Goal: Task Accomplishment & Management: Manage account settings

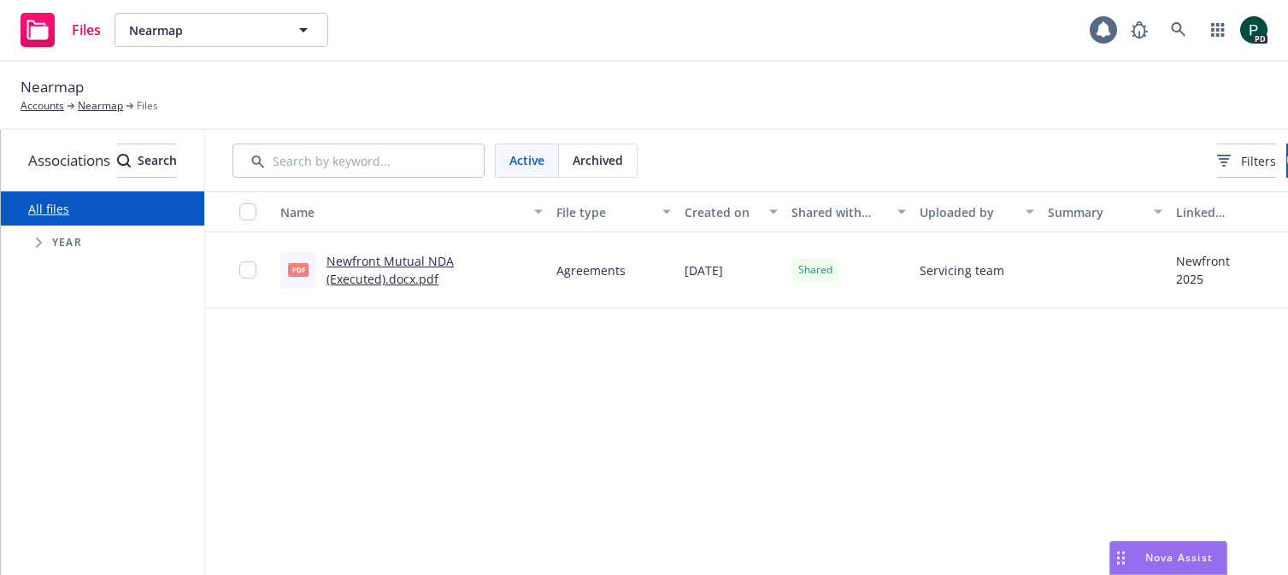
scroll to position [0, 153]
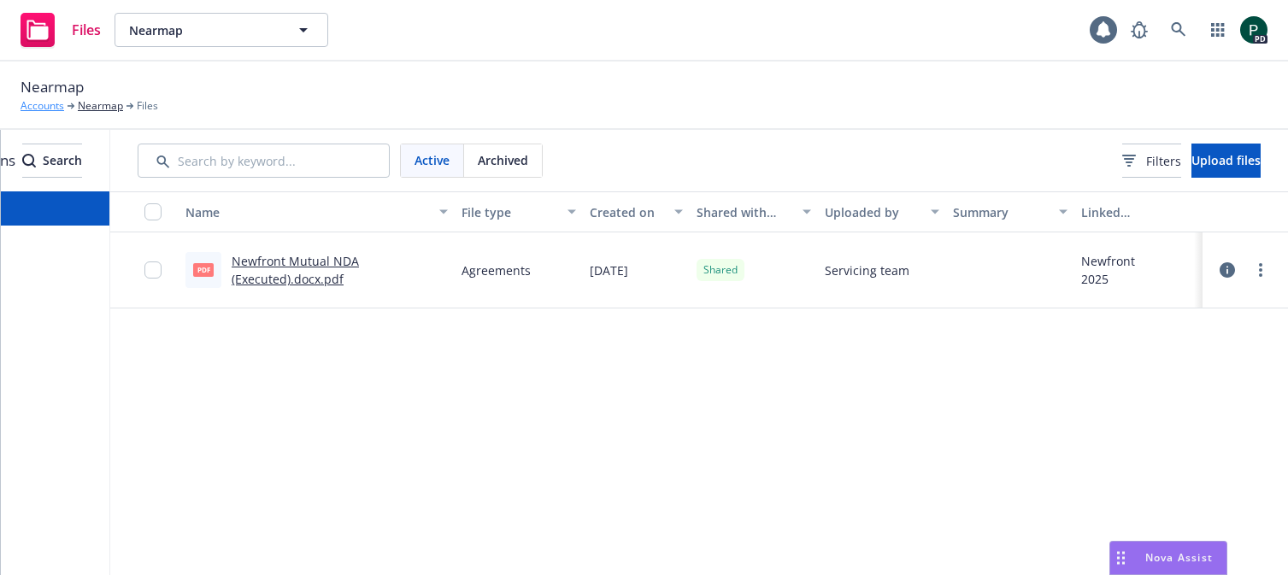
click at [37, 108] on link "Accounts" at bounding box center [43, 105] width 44 height 15
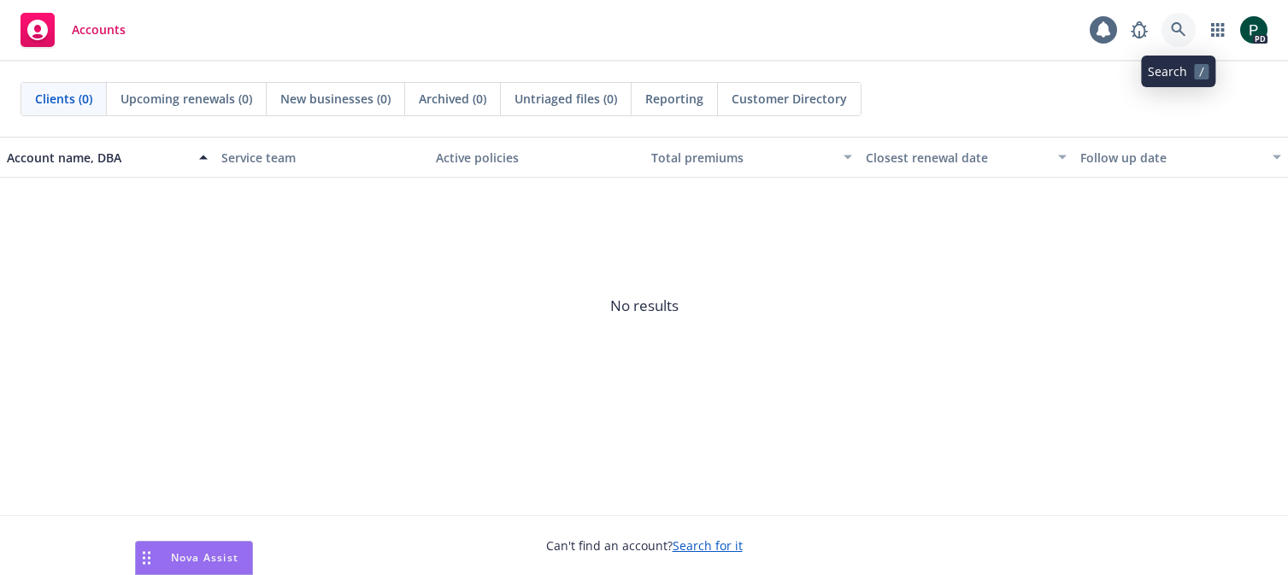
click at [1182, 29] on icon at bounding box center [1178, 29] width 15 height 15
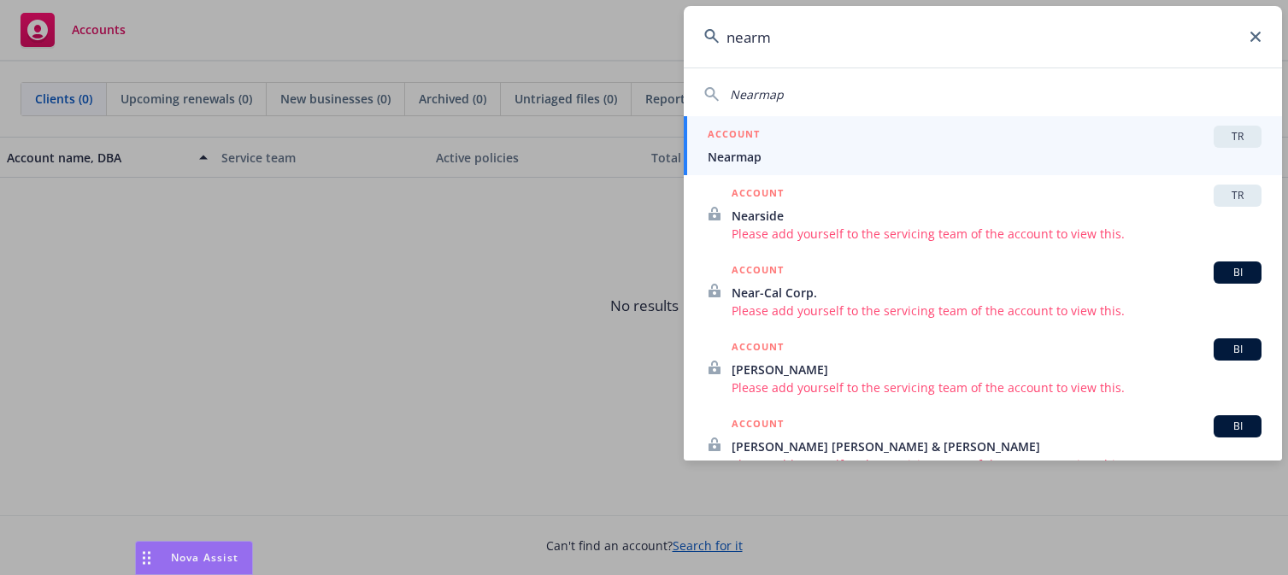
type input "nearm"
click at [925, 137] on div "ACCOUNT TR" at bounding box center [985, 137] width 554 height 22
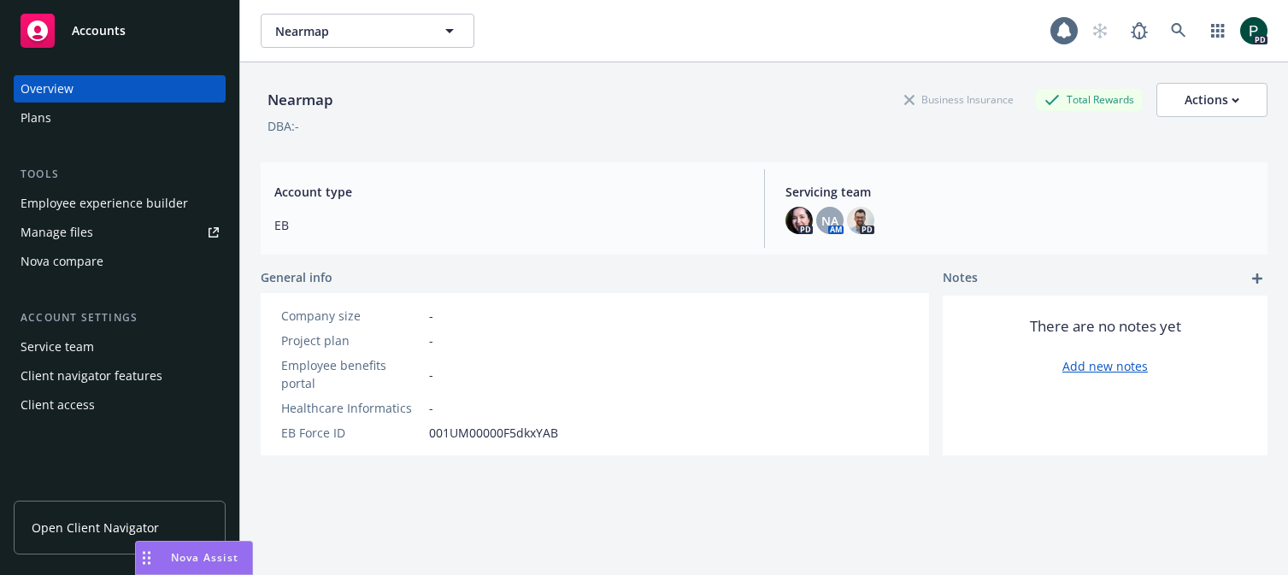
click at [124, 417] on div "Client access" at bounding box center [120, 404] width 198 height 27
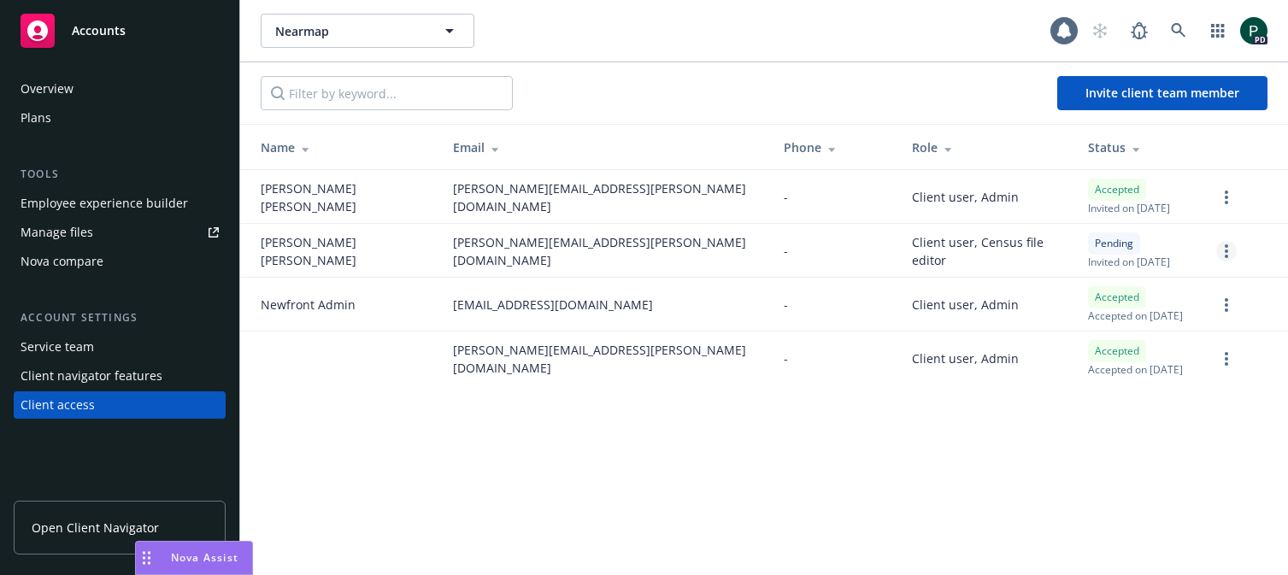
click at [1227, 253] on icon "more" at bounding box center [1226, 251] width 3 height 14
click at [1165, 289] on link "Re-send invite" at bounding box center [1160, 286] width 150 height 34
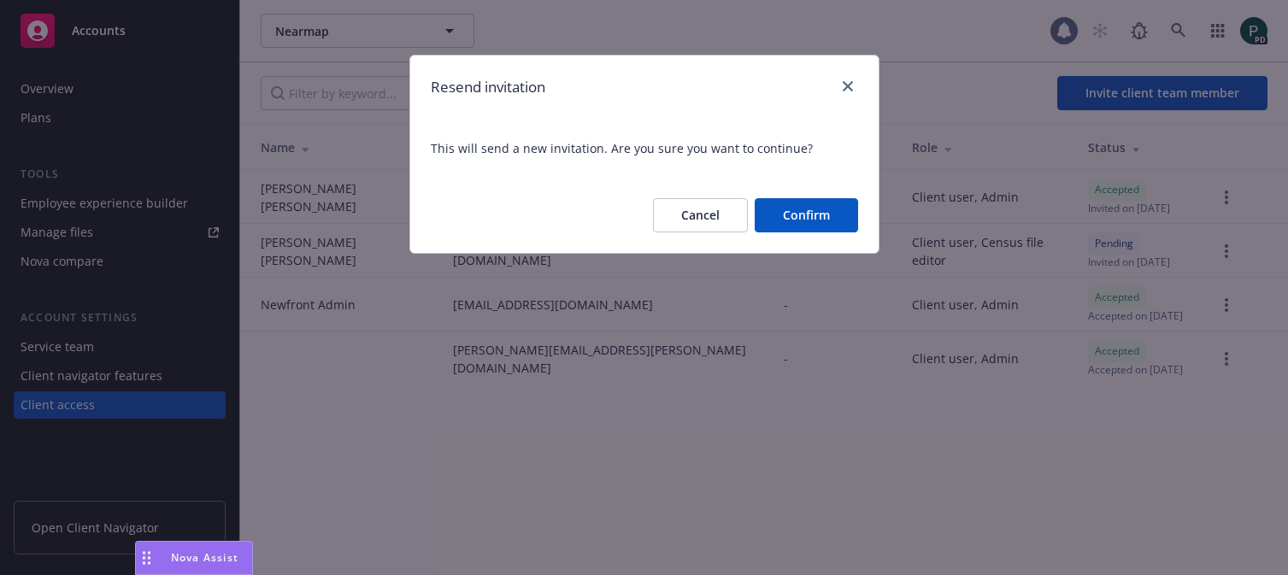
click at [808, 216] on button "Confirm" at bounding box center [806, 215] width 103 height 34
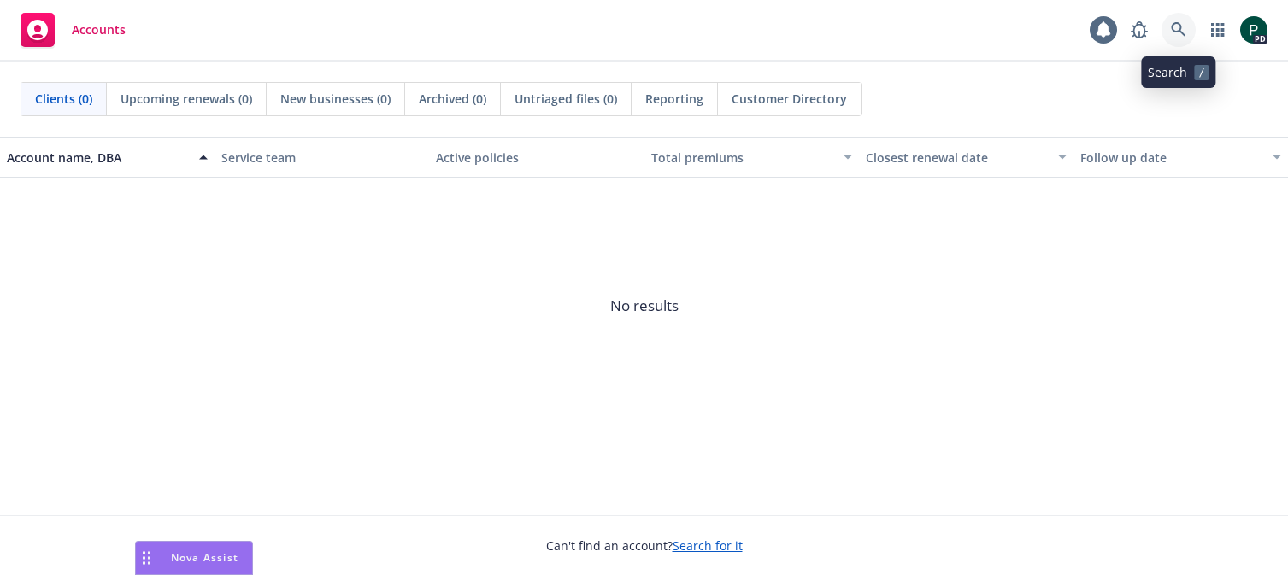
click at [1179, 26] on icon at bounding box center [1178, 29] width 15 height 15
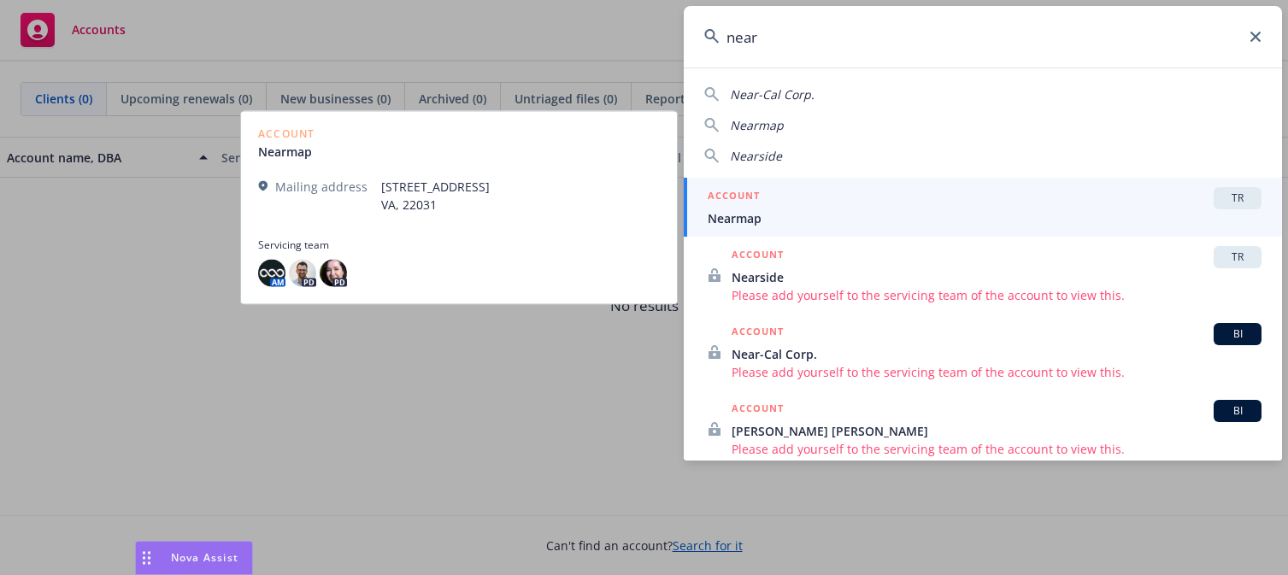
type input "near"
click at [862, 208] on div "ACCOUNT TR" at bounding box center [985, 198] width 554 height 22
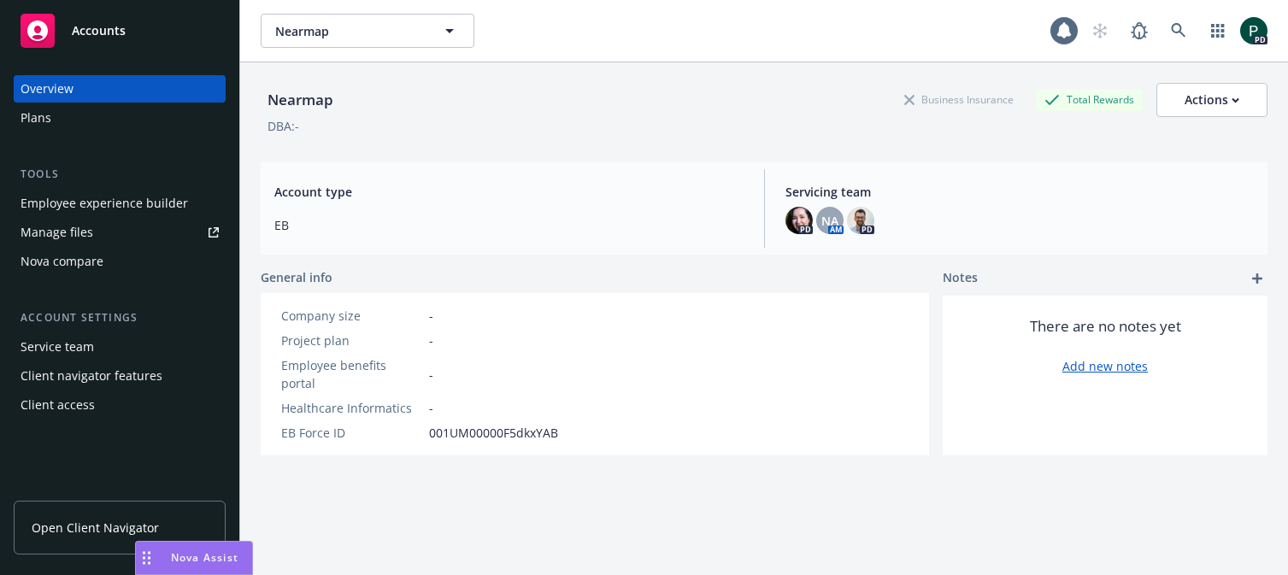
click at [97, 407] on div "Client access" at bounding box center [120, 404] width 198 height 27
